Goal: Information Seeking & Learning: Check status

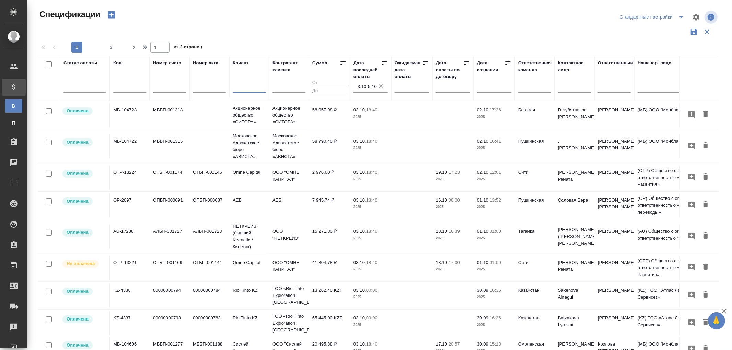
scroll to position [25, 0]
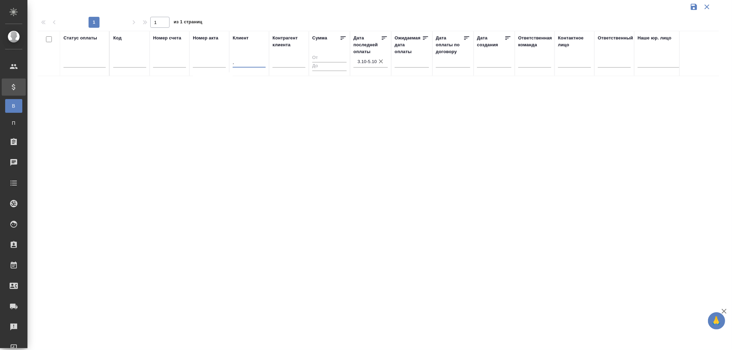
type input ","
click at [243, 67] on input "," at bounding box center [249, 63] width 33 height 9
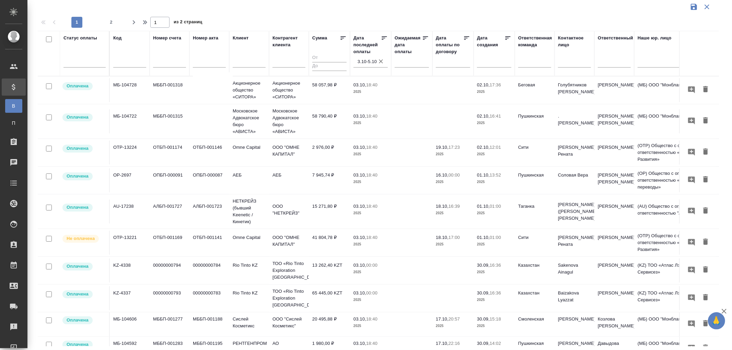
click at [126, 61] on input "text" at bounding box center [129, 63] width 33 height 9
paste input "МБ-104446"
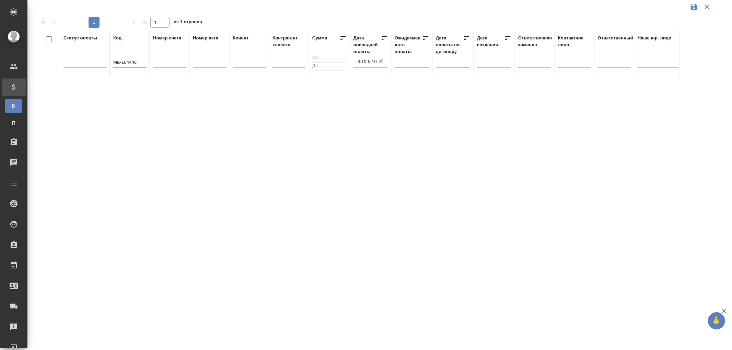
type input "МБ-104446"
click at [379, 59] on icon "button" at bounding box center [381, 61] width 4 height 4
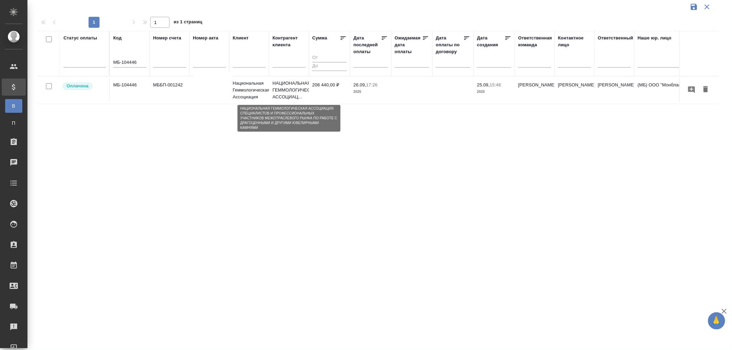
click at [294, 91] on p "НАЦИОНАЛЬНАЯ ГЕММОЛОГИЧЕСКАЯ АССОЦИАЦ..." at bounding box center [288, 90] width 33 height 21
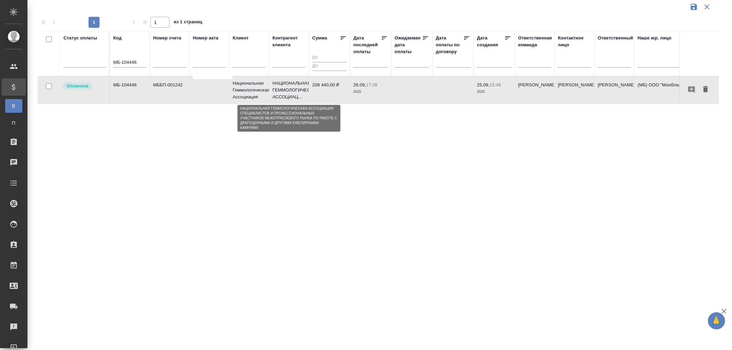
click at [294, 91] on p "НАЦИОНАЛЬНАЯ ГЕММОЛОГИЧЕСКАЯ АССОЦИАЦ..." at bounding box center [288, 90] width 33 height 21
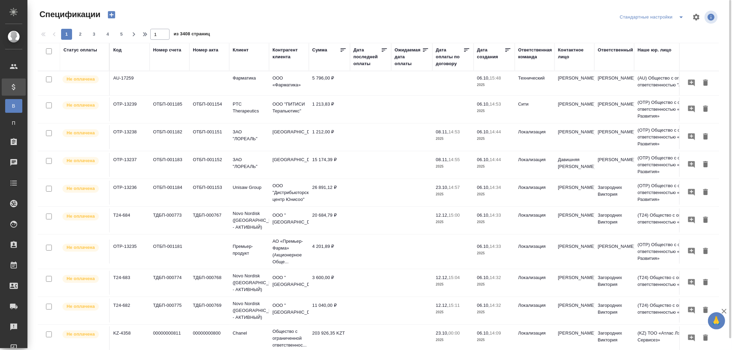
click at [527, 57] on div "Ответственная команда" at bounding box center [535, 54] width 34 height 14
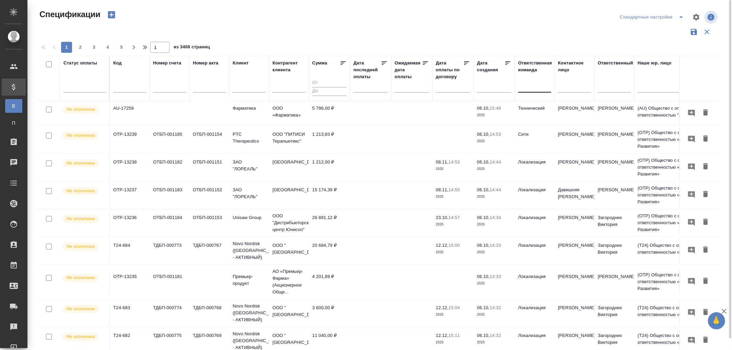
click at [529, 90] on div at bounding box center [534, 86] width 33 height 10
type input "vip"
click at [532, 121] on div "VIP клиенты" at bounding box center [569, 120] width 103 height 12
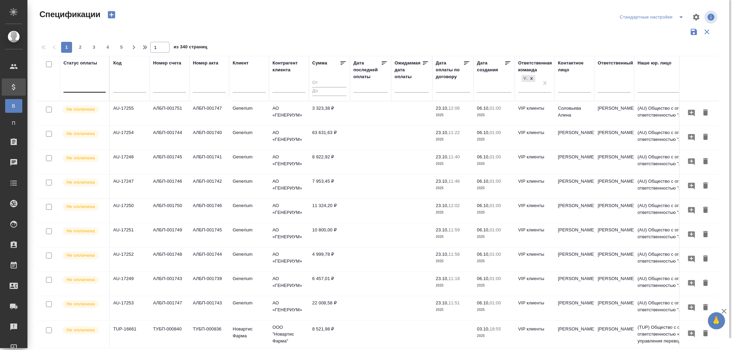
click at [71, 87] on div at bounding box center [84, 86] width 42 height 10
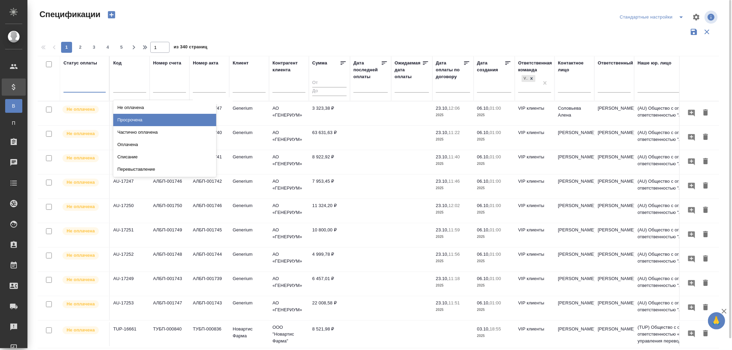
click at [133, 119] on div "Просрочена" at bounding box center [164, 120] width 103 height 12
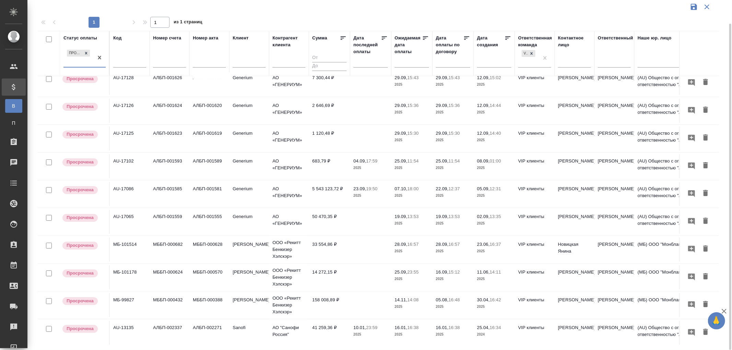
scroll to position [14, 0]
click at [406, 269] on p "25.09," at bounding box center [401, 271] width 13 height 5
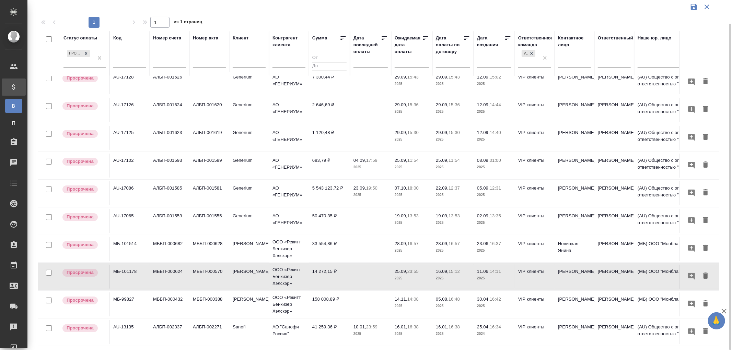
click at [406, 247] on p "2025" at bounding box center [412, 250] width 34 height 7
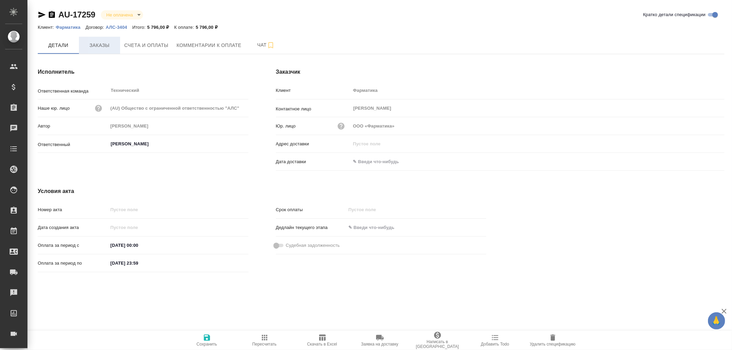
click at [100, 46] on span "Заказы" at bounding box center [99, 45] width 33 height 9
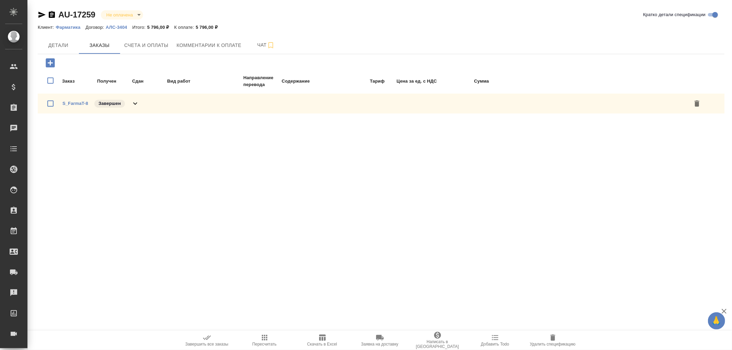
click at [134, 101] on icon at bounding box center [135, 104] width 8 height 8
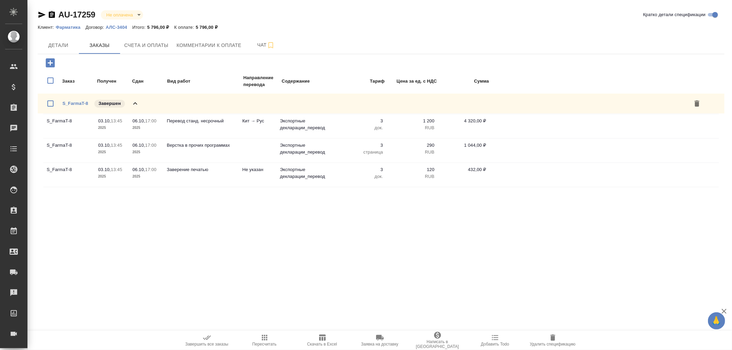
click at [136, 101] on icon at bounding box center [135, 104] width 8 height 8
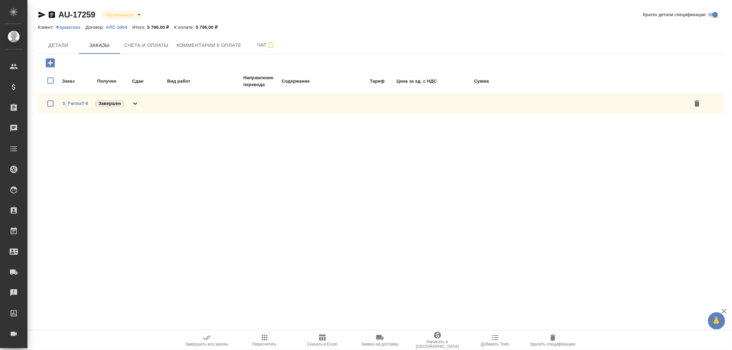
click at [121, 28] on p "АЛС-3404" at bounding box center [119, 27] width 26 height 5
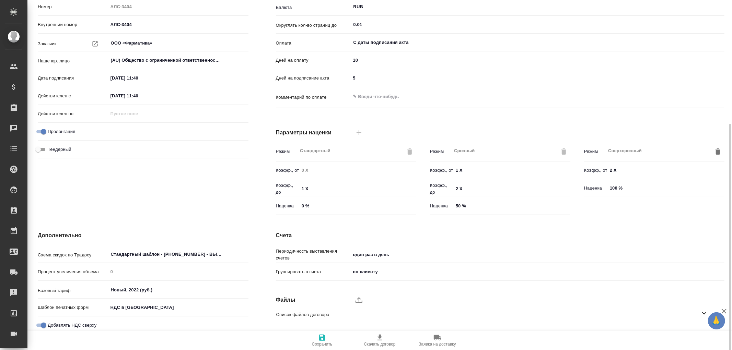
scroll to position [114, 0]
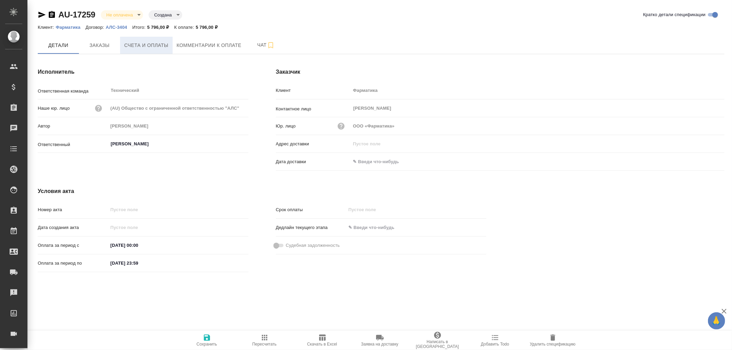
click at [152, 47] on span "Счета и оплаты" at bounding box center [146, 45] width 44 height 9
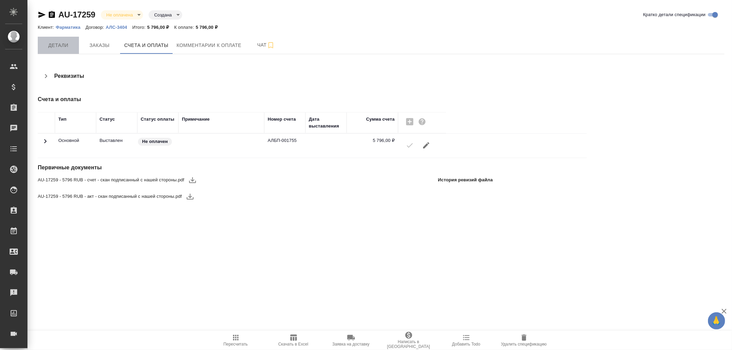
drag, startPoint x: 55, startPoint y: 41, endPoint x: 147, endPoint y: 67, distance: 95.4
click at [55, 41] on span "Детали" at bounding box center [58, 45] width 33 height 9
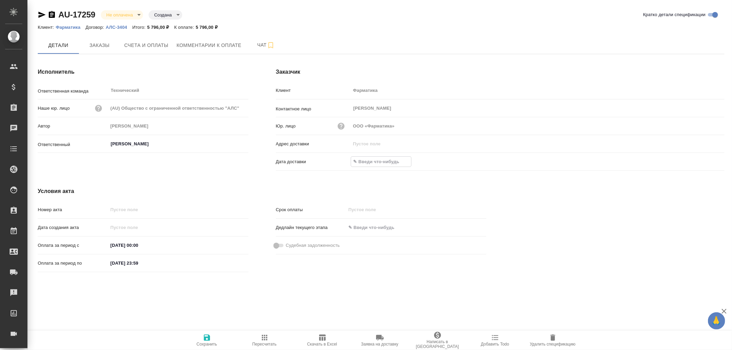
drag, startPoint x: 377, startPoint y: 161, endPoint x: 490, endPoint y: 164, distance: 112.6
click at [378, 161] on input "text" at bounding box center [381, 162] width 60 height 10
click at [701, 166] on div at bounding box center [538, 161] width 374 height 11
click at [704, 159] on icon "button" at bounding box center [704, 161] width 6 height 7
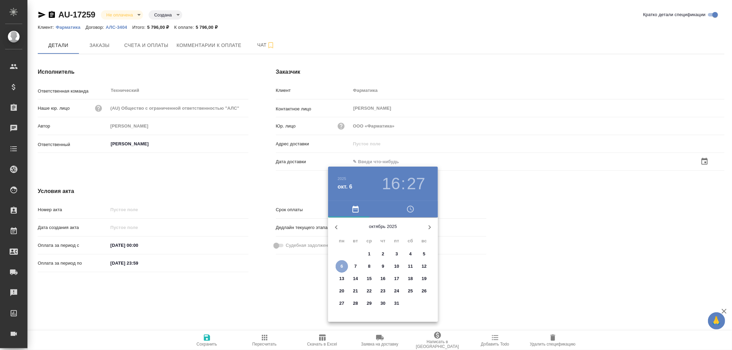
click at [341, 268] on p "6" at bounding box center [341, 266] width 2 height 7
type input "[DATE] 16:27"
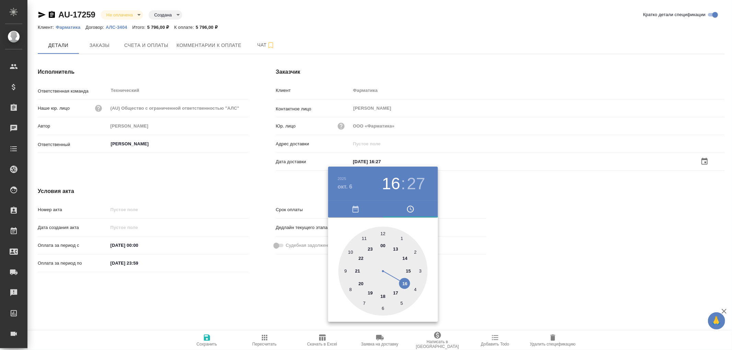
click at [210, 340] on div at bounding box center [366, 175] width 732 height 350
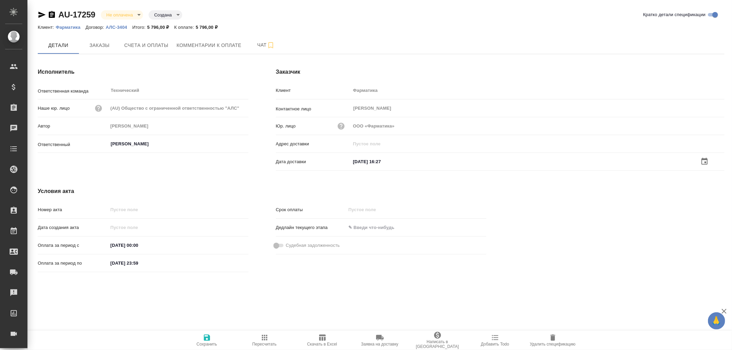
click at [208, 338] on icon "button" at bounding box center [207, 338] width 6 height 6
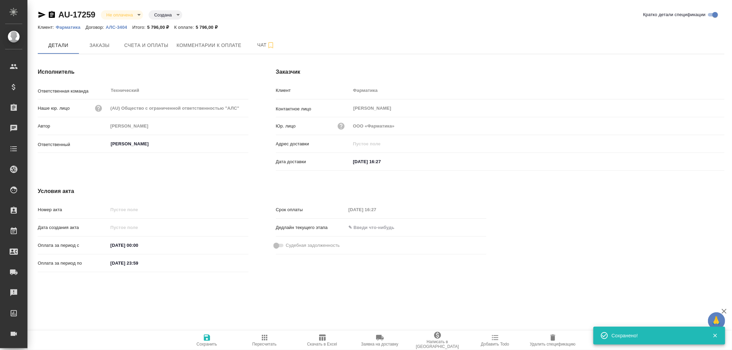
click at [208, 338] on icon "button" at bounding box center [207, 338] width 6 height 6
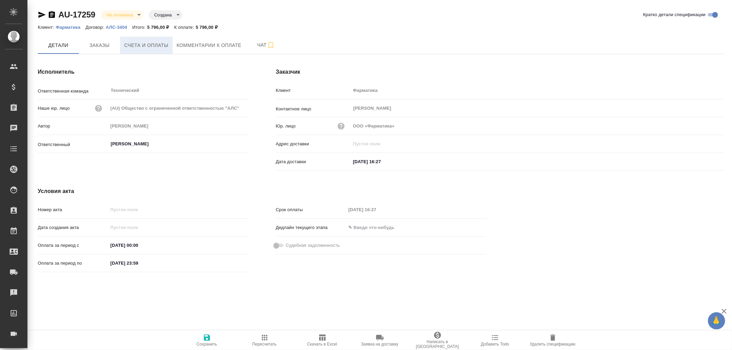
click at [152, 47] on span "Счета и оплаты" at bounding box center [146, 45] width 44 height 9
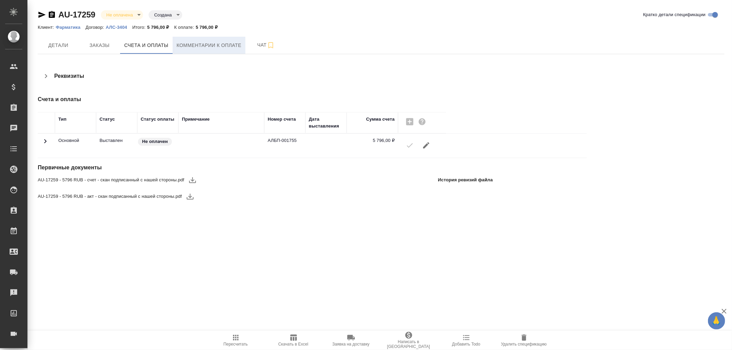
click at [195, 50] on button "Комментарии к оплате" at bounding box center [209, 45] width 73 height 17
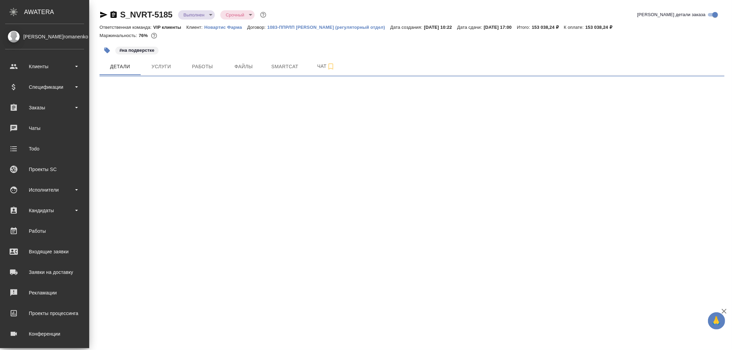
select select "RU"
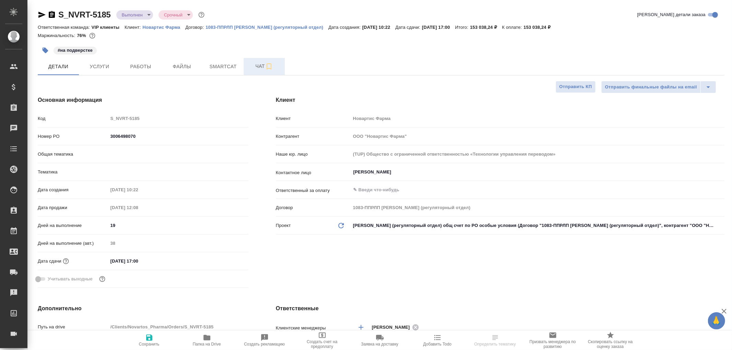
type textarea "x"
click at [38, 12] on icon "button" at bounding box center [41, 15] width 7 height 6
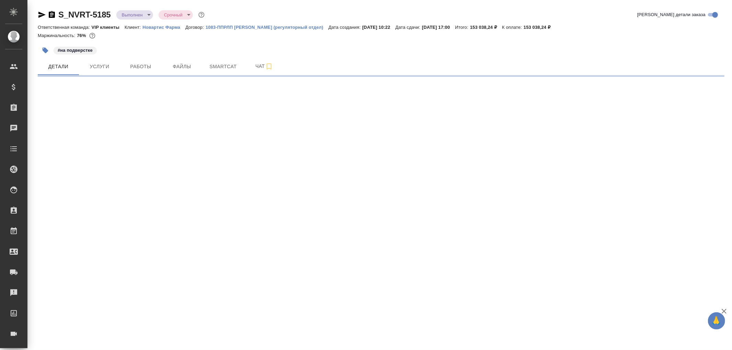
select select "RU"
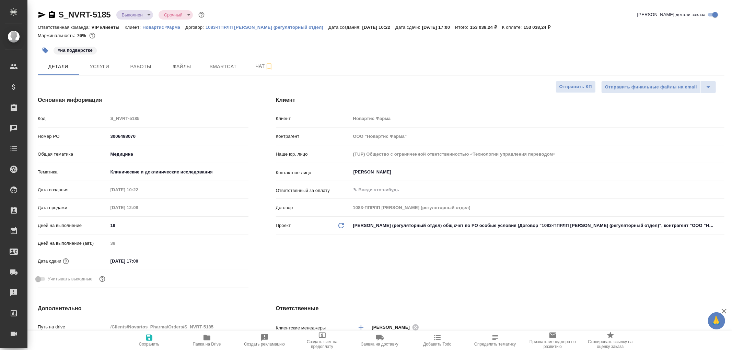
type textarea "x"
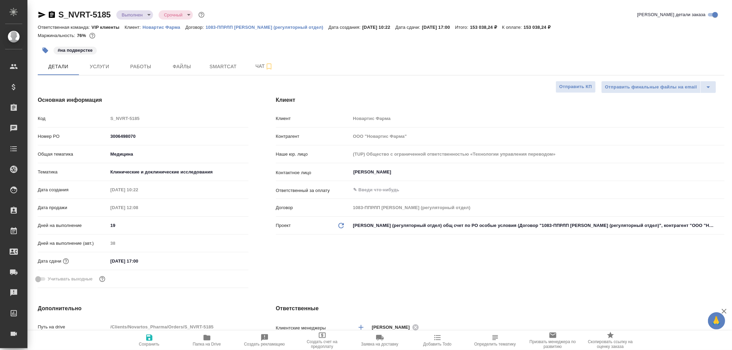
type textarea "x"
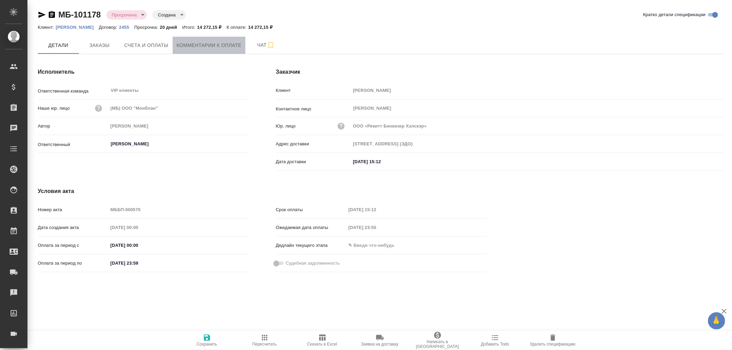
click at [208, 45] on span "Комментарии к оплате" at bounding box center [209, 45] width 65 height 9
click at [215, 43] on span "Комментарии к оплате" at bounding box center [209, 45] width 65 height 9
